Goal: Book appointment/travel/reservation

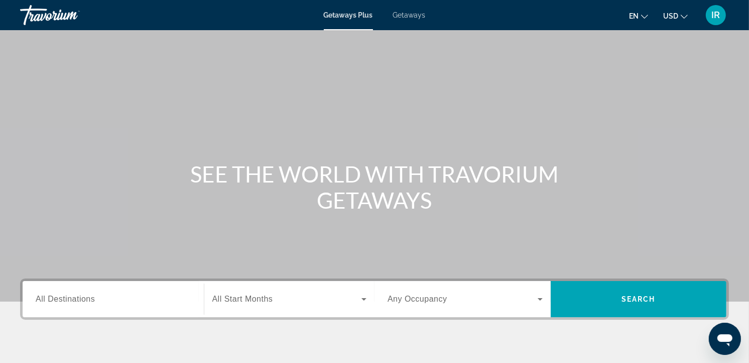
click at [684, 18] on icon "Change currency" at bounding box center [684, 17] width 7 height 4
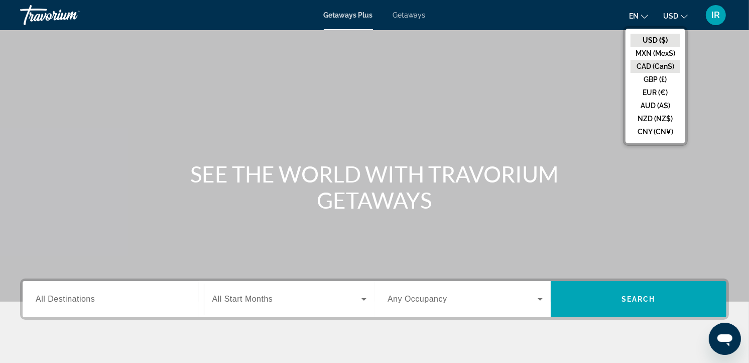
click at [666, 68] on button "CAD (Can$)" at bounding box center [656, 66] width 50 height 13
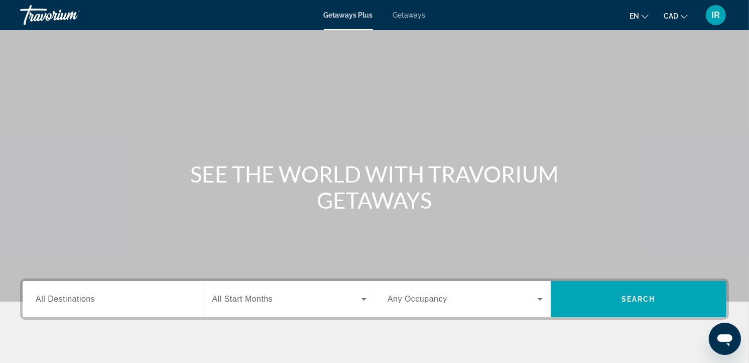
click at [409, 14] on span "Getaways" at bounding box center [409, 15] width 33 height 8
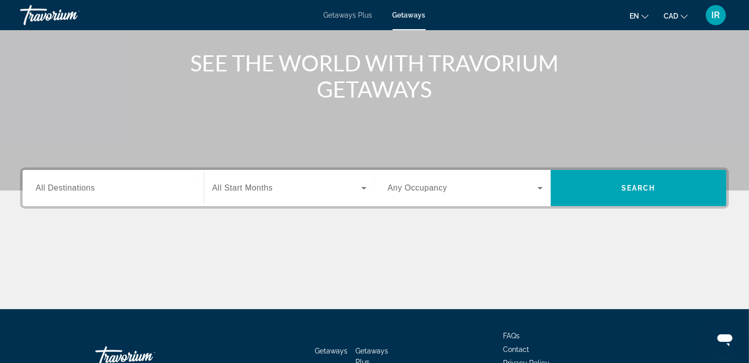
scroll to position [111, 0]
click at [105, 186] on input "Destination All Destinations" at bounding box center [113, 188] width 155 height 12
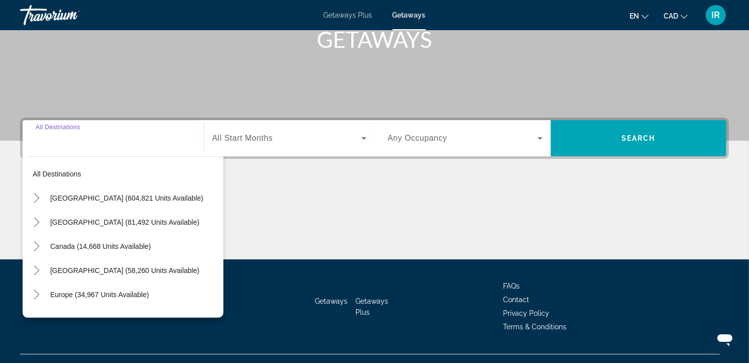
scroll to position [179, 0]
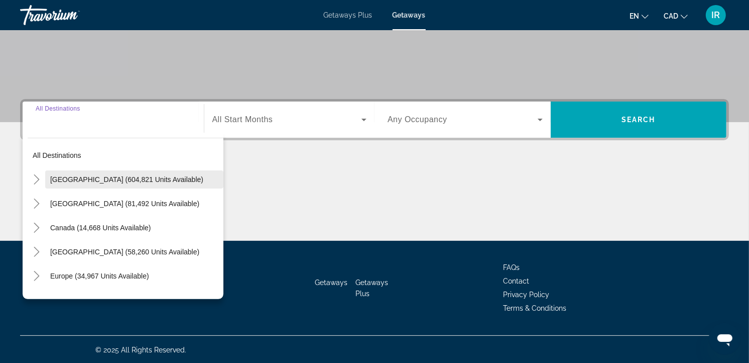
click at [101, 176] on span "[GEOGRAPHIC_DATA] (604,821 units available)" at bounding box center [126, 179] width 153 height 8
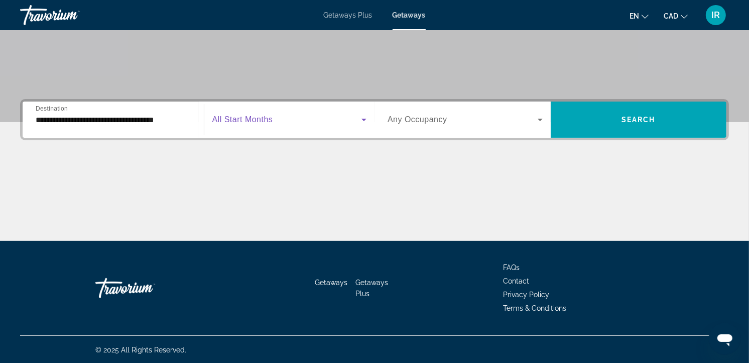
click at [295, 123] on span "Search widget" at bounding box center [287, 119] width 150 height 12
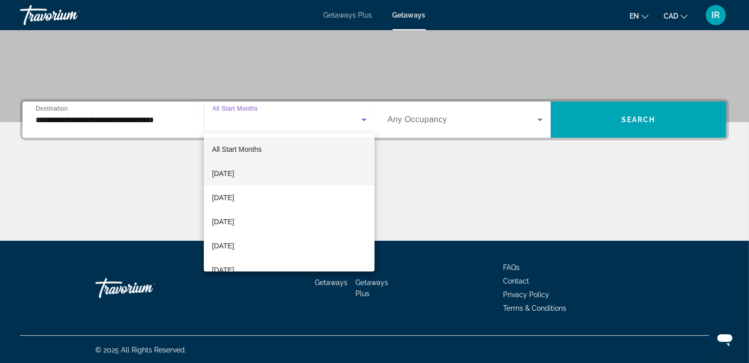
click at [234, 171] on span "[DATE]" at bounding box center [223, 173] width 22 height 12
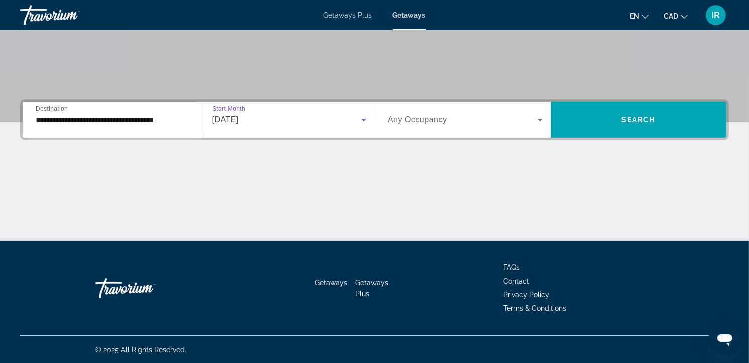
click at [434, 118] on span "Any Occupancy" at bounding box center [418, 119] width 60 height 9
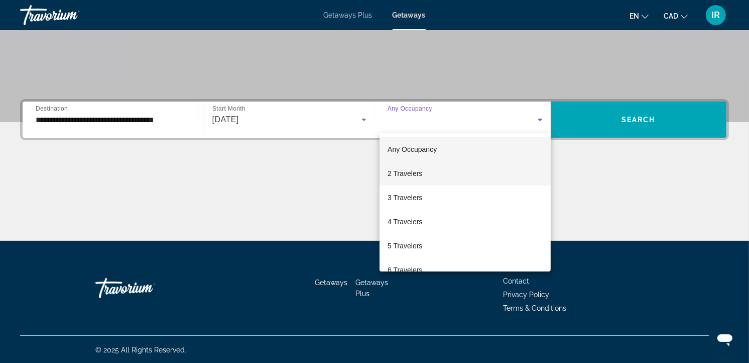
click at [408, 172] on span "2 Travelers" at bounding box center [405, 173] width 35 height 12
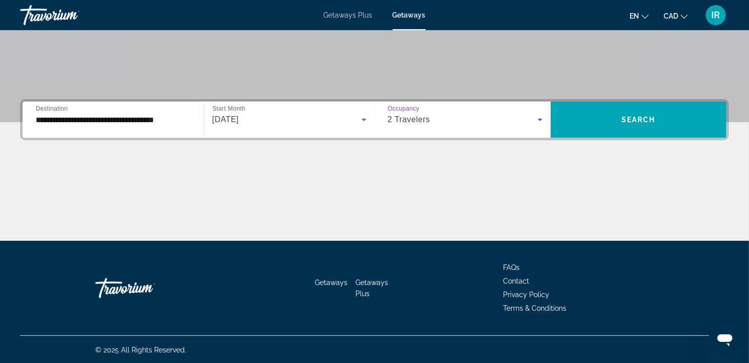
click at [157, 120] on input "**********" at bounding box center [113, 120] width 155 height 12
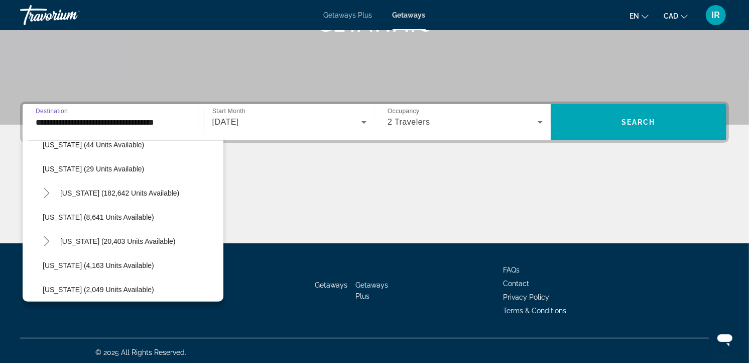
scroll to position [167, 0]
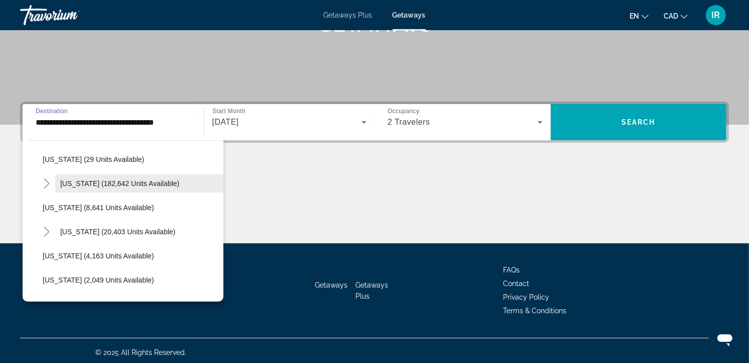
click at [120, 179] on span "[US_STATE] (182,642 units available)" at bounding box center [119, 183] width 119 height 8
type input "**********"
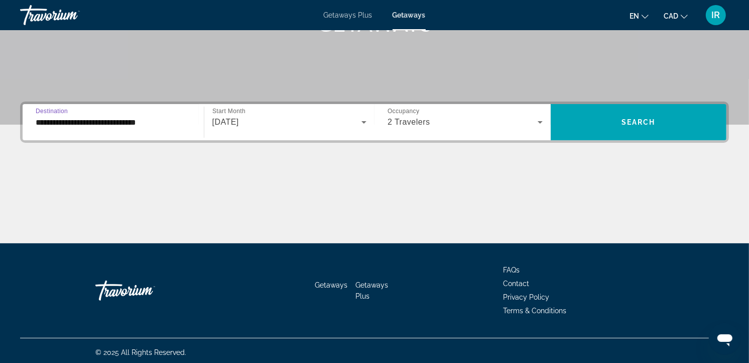
scroll to position [179, 0]
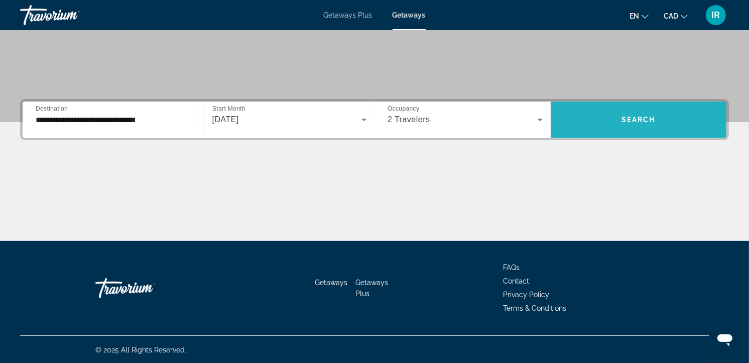
click at [595, 112] on span "Search widget" at bounding box center [639, 119] width 176 height 24
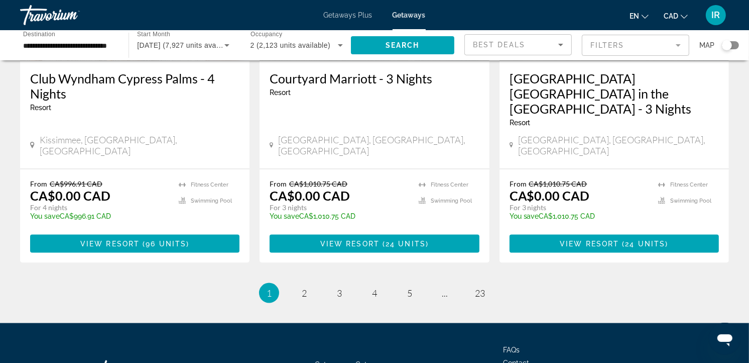
scroll to position [1338, 0]
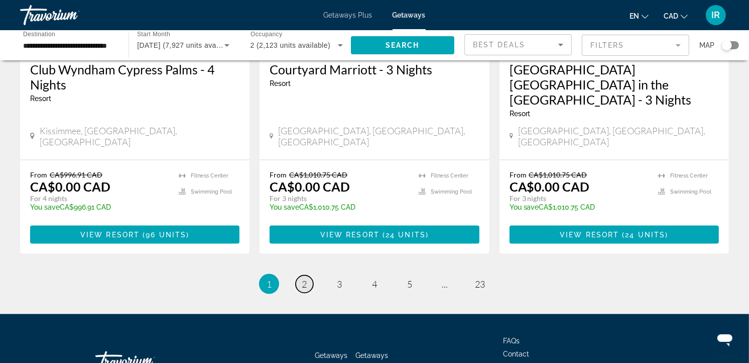
click at [305, 278] on span "2" at bounding box center [304, 283] width 5 height 11
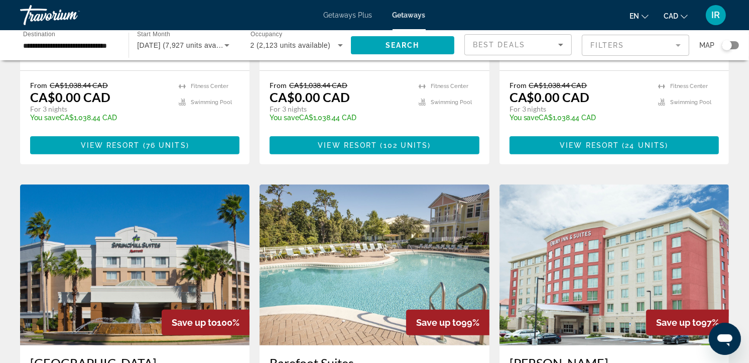
scroll to position [334, 0]
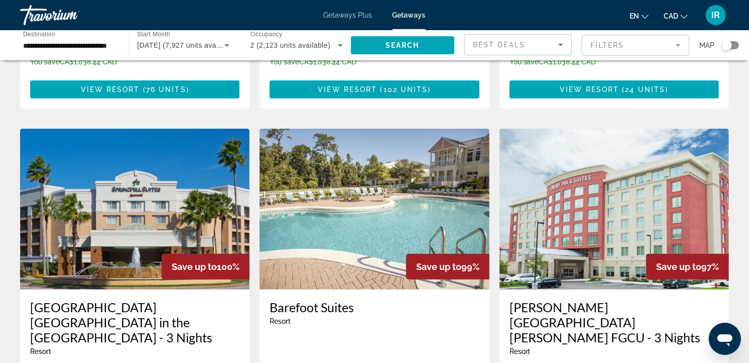
click at [395, 179] on img "Main content" at bounding box center [374, 209] width 229 height 161
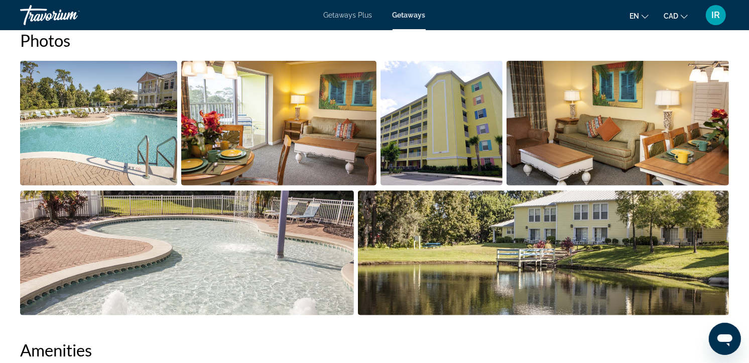
scroll to position [446, 0]
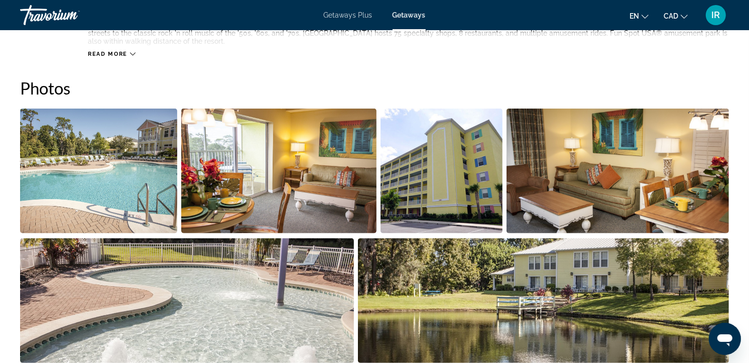
click at [131, 51] on icon "Main content" at bounding box center [133, 54] width 6 height 6
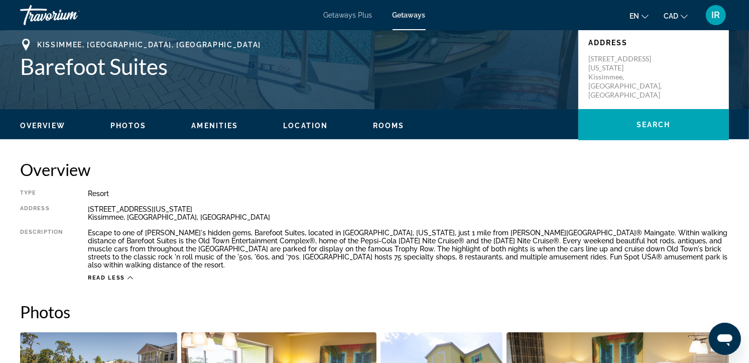
scroll to position [167, 0]
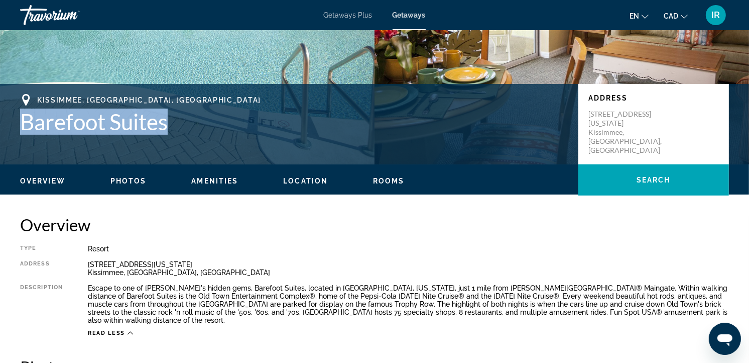
drag, startPoint x: 23, startPoint y: 115, endPoint x: 168, endPoint y: 119, distance: 145.7
click at [168, 119] on h1 "Barefoot Suites" at bounding box center [294, 121] width 548 height 26
drag, startPoint x: 168, startPoint y: 119, endPoint x: 150, endPoint y: 119, distance: 18.6
copy h1 "Barefoot Suites"
